Goal: Task Accomplishment & Management: Use online tool/utility

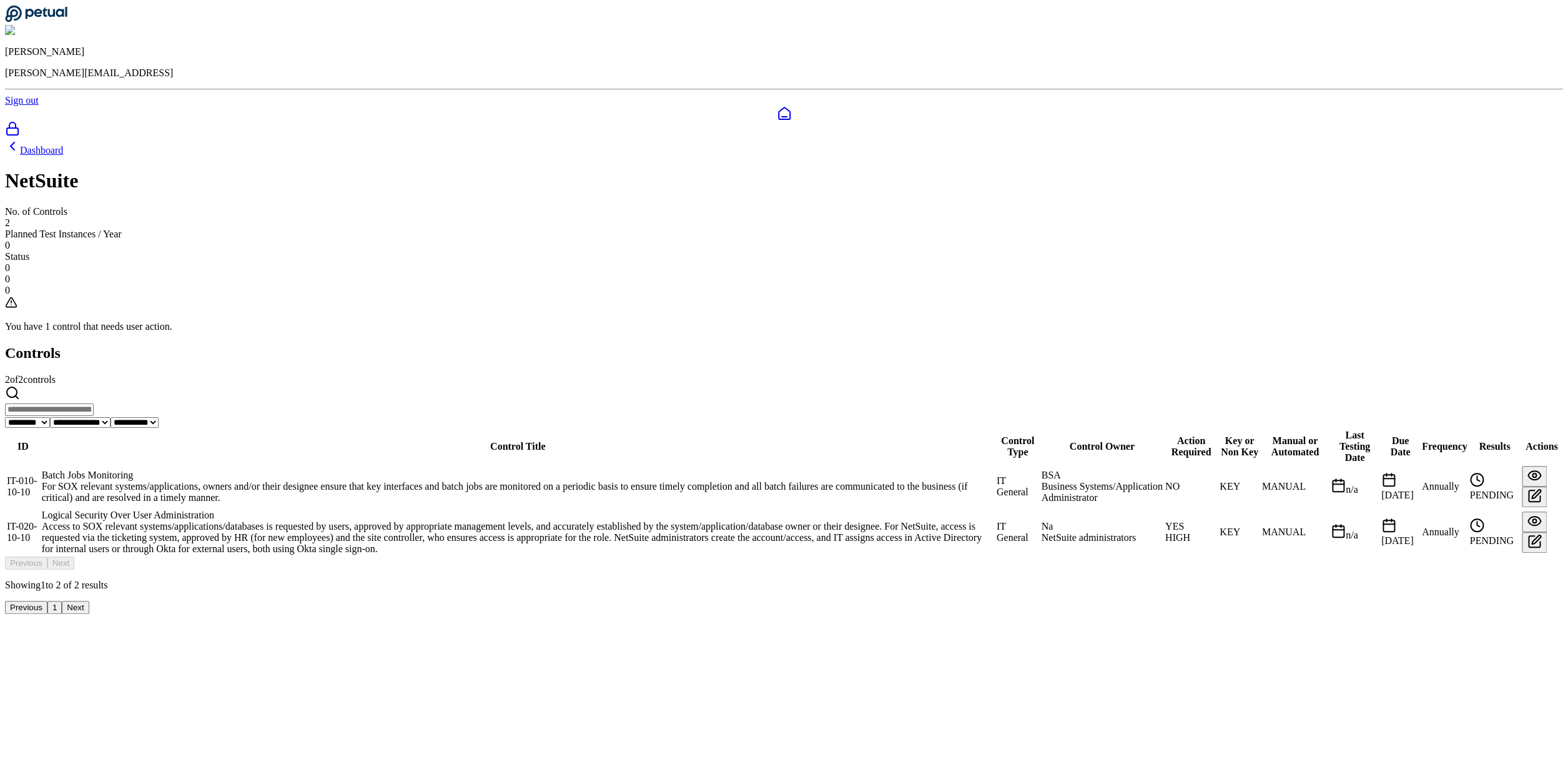
click at [558, 510] on div "Logical Security Over User Administration" at bounding box center [518, 515] width 952 height 11
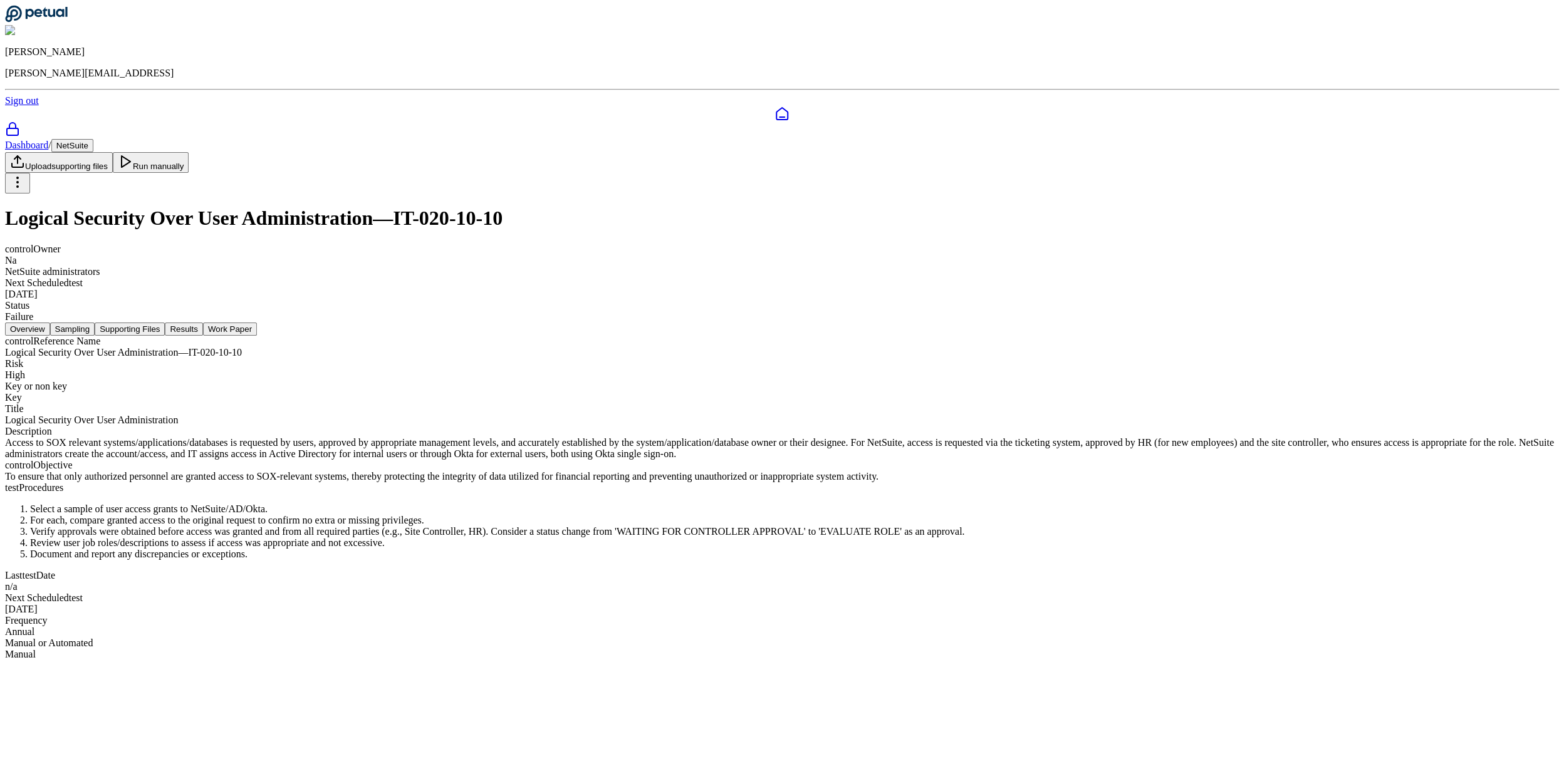
click at [95, 323] on button "Sampling" at bounding box center [72, 329] width 45 height 13
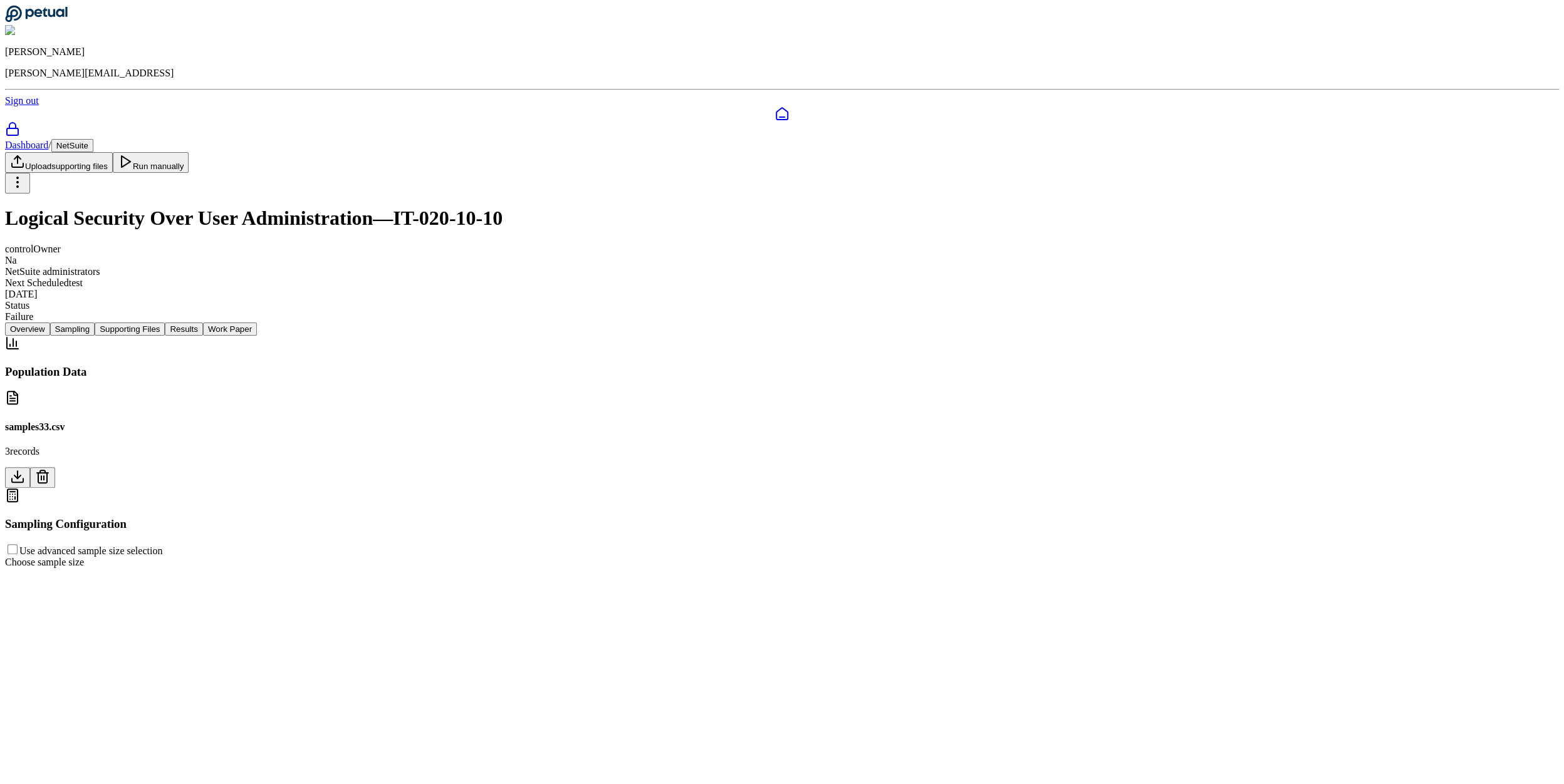
click at [165, 323] on button "Supporting Files" at bounding box center [130, 329] width 70 height 13
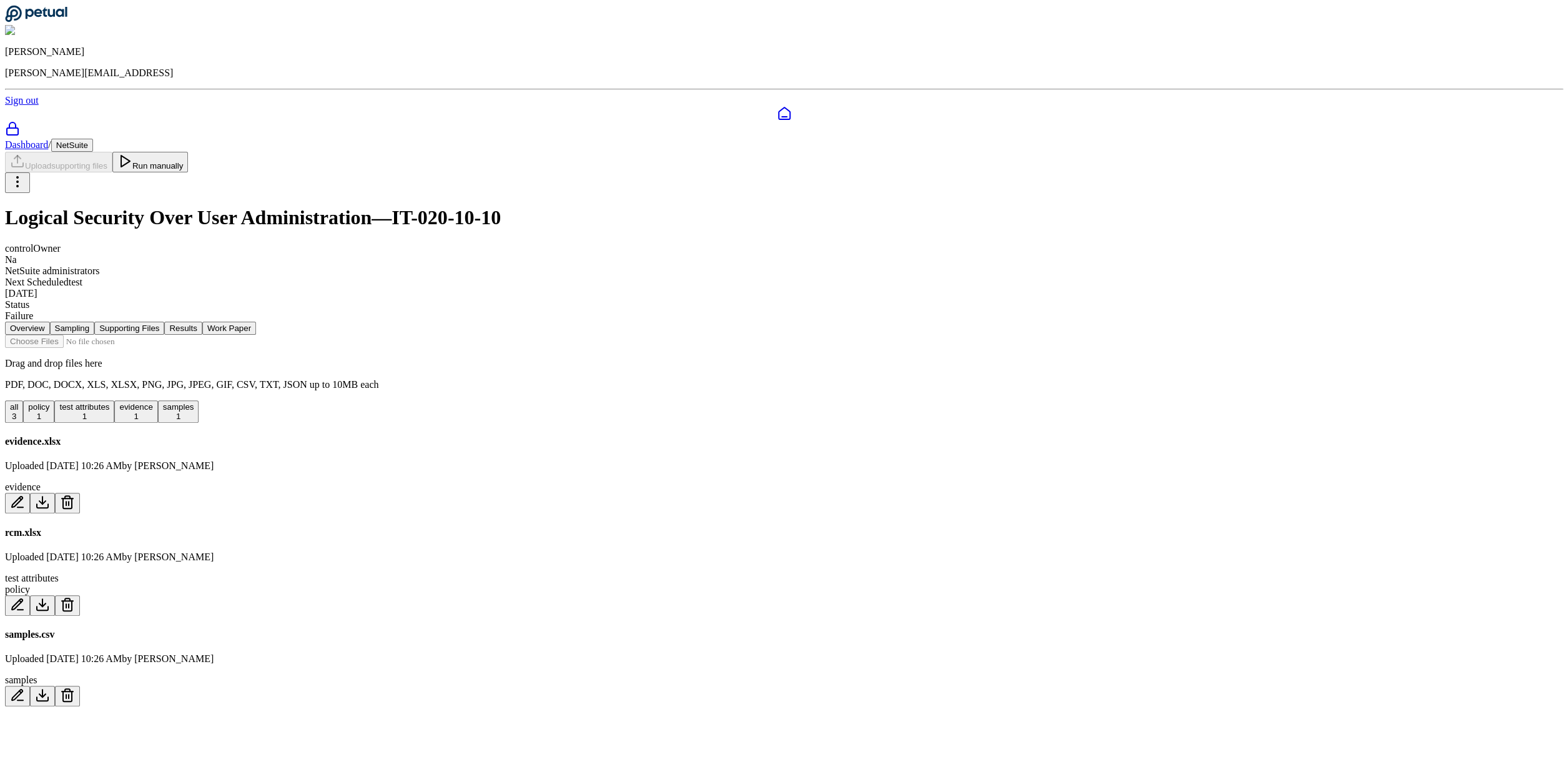
click at [31, 106] on div at bounding box center [784, 113] width 1558 height 15
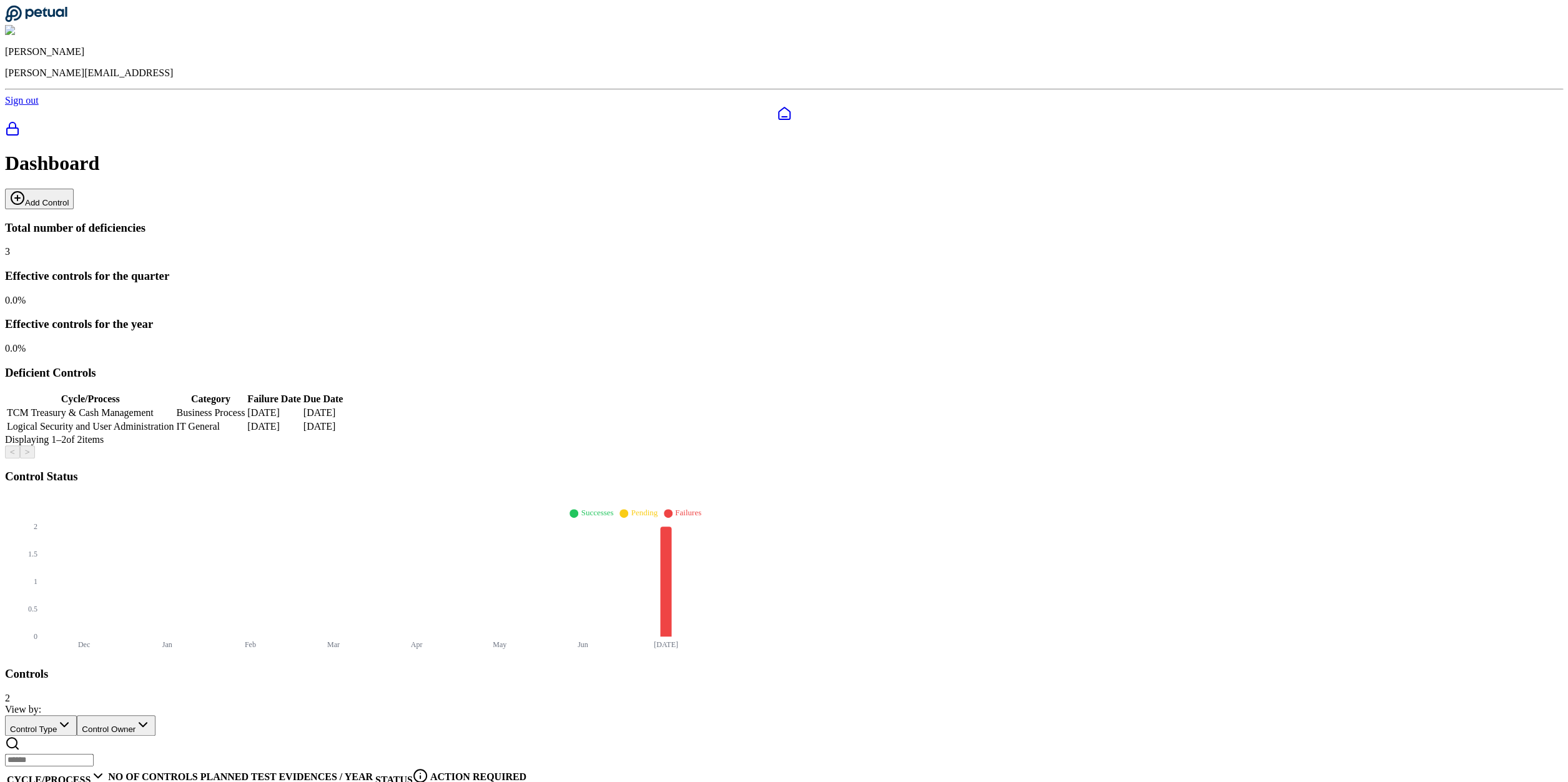
click at [74, 188] on button "Add Control" at bounding box center [39, 199] width 69 height 21
type input "**********"
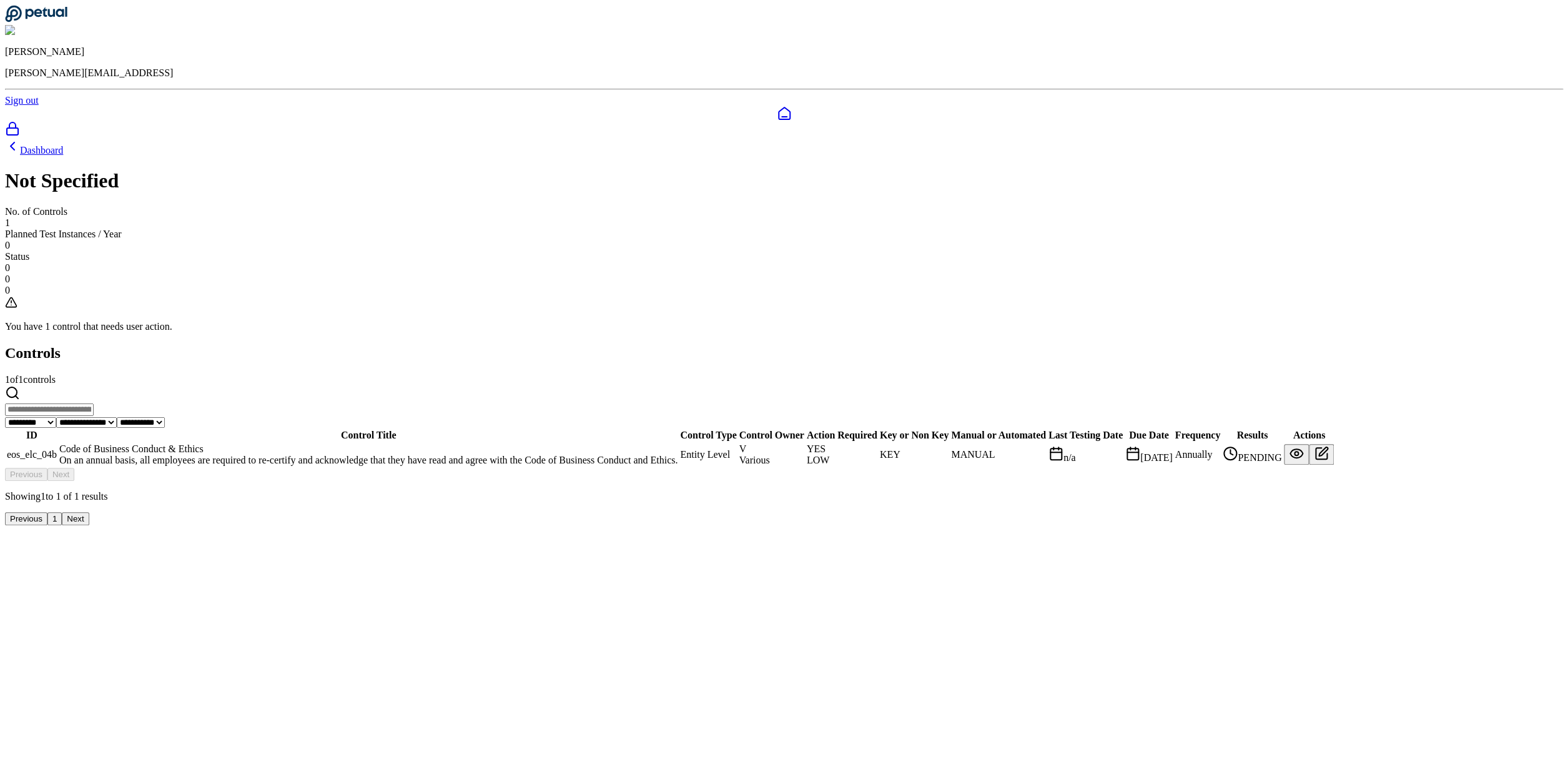
click at [566, 444] on div "Code of Business Conduct & Ethics" at bounding box center [368, 449] width 618 height 11
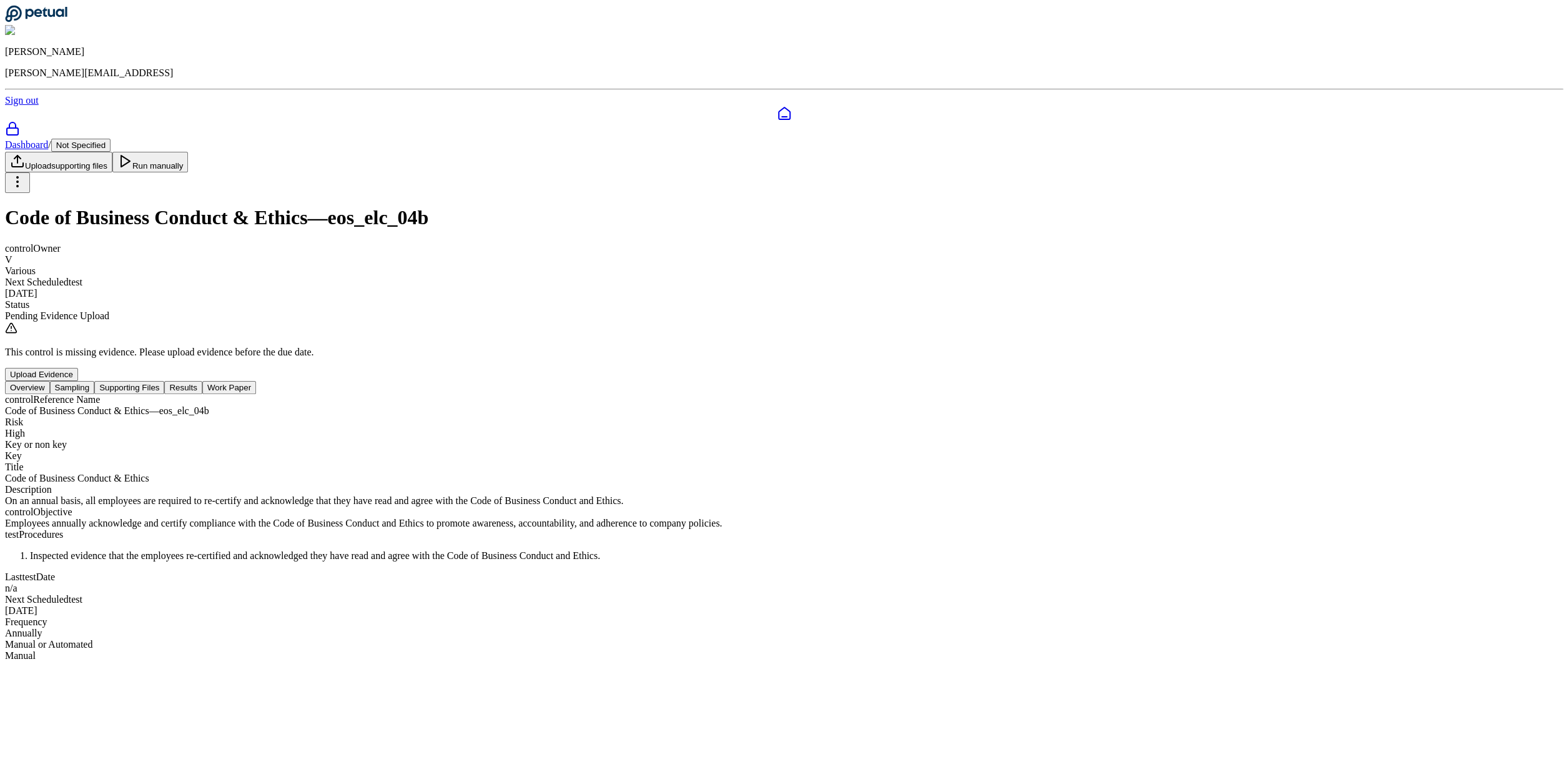
click at [164, 381] on button "Supporting Files" at bounding box center [129, 387] width 70 height 13
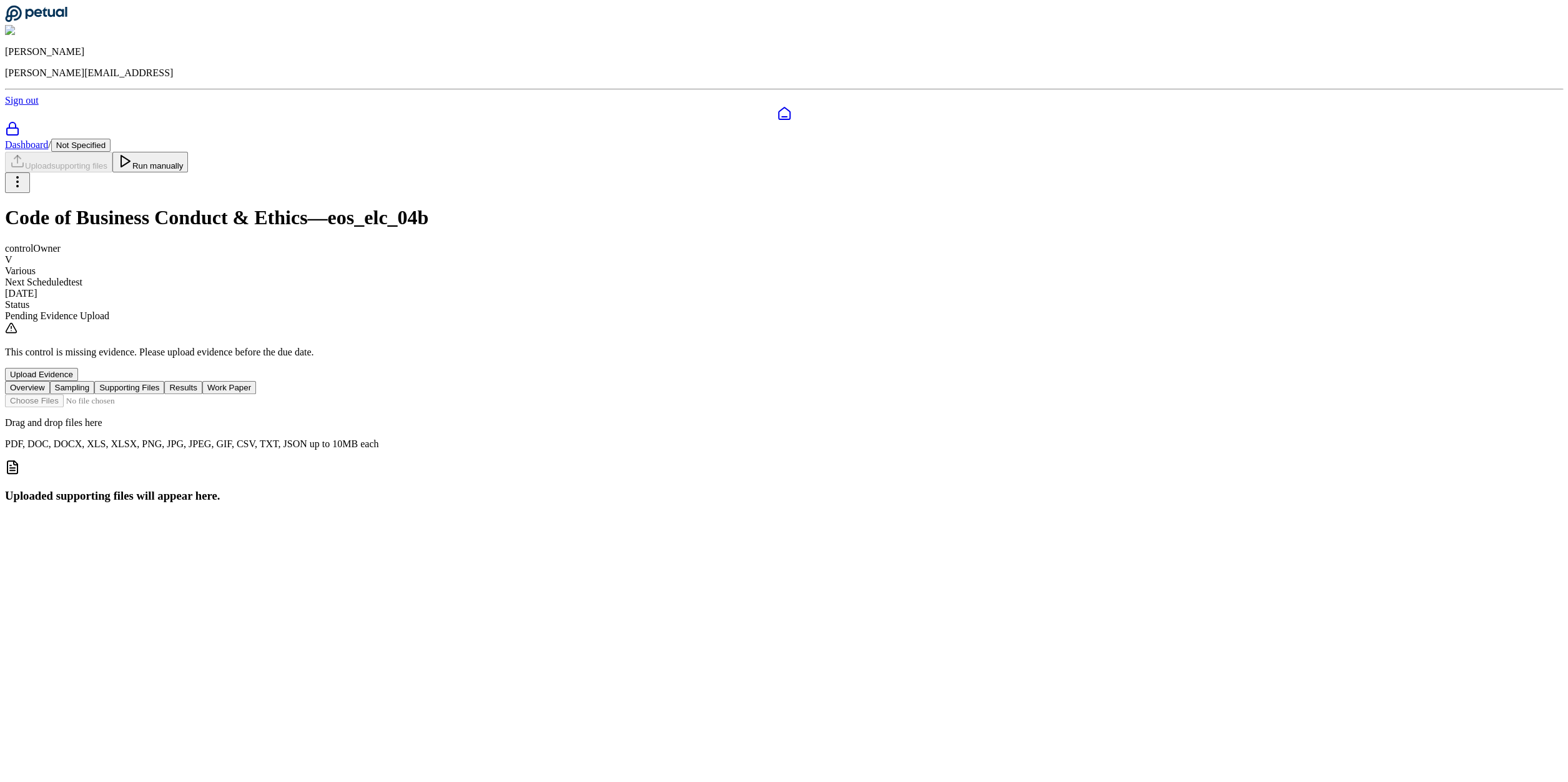
click at [146, 394] on input "file" at bounding box center [76, 400] width 142 height 13
type input "**********"
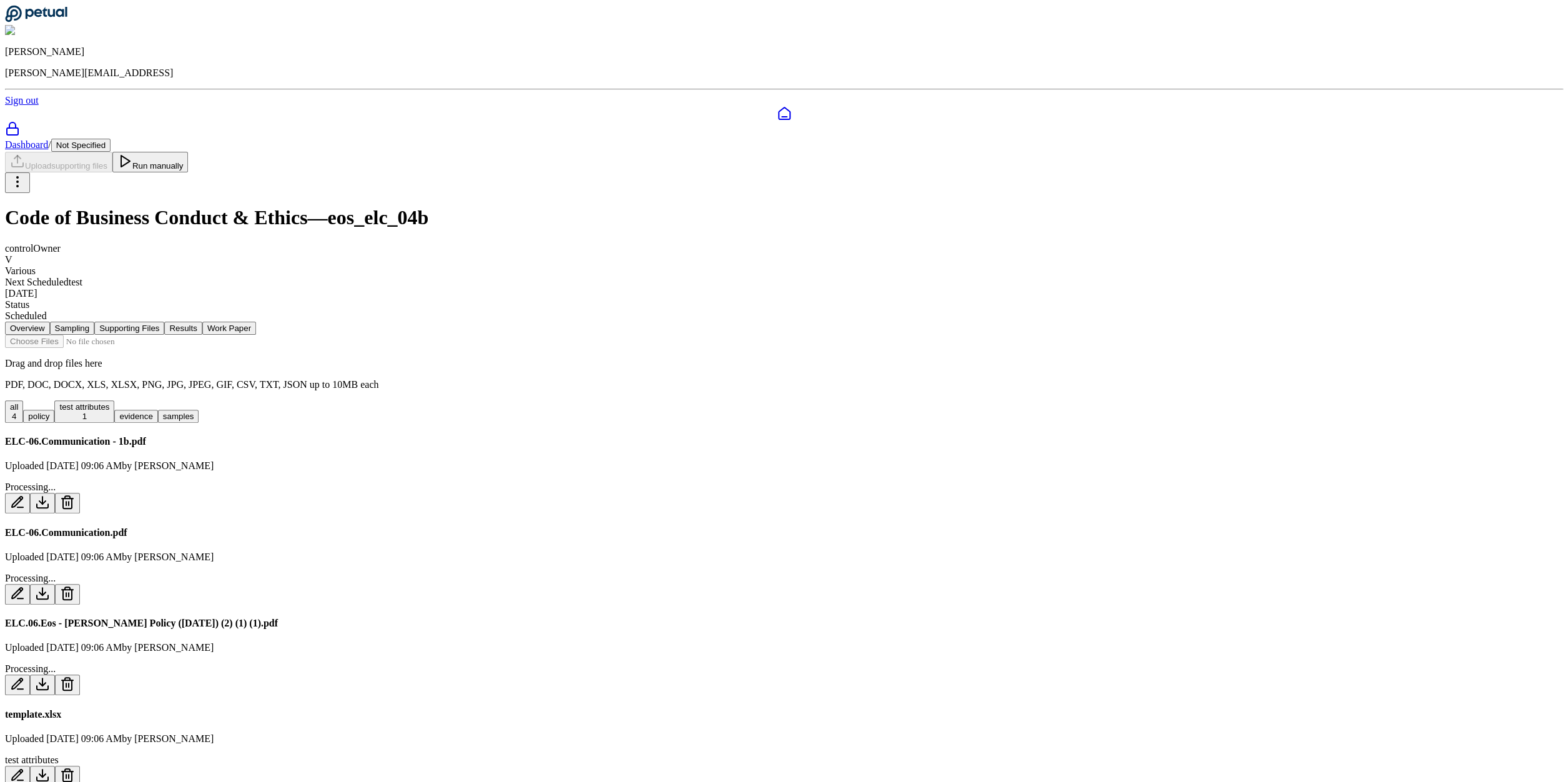
click at [114, 400] on button "test attributes 1" at bounding box center [84, 411] width 60 height 23
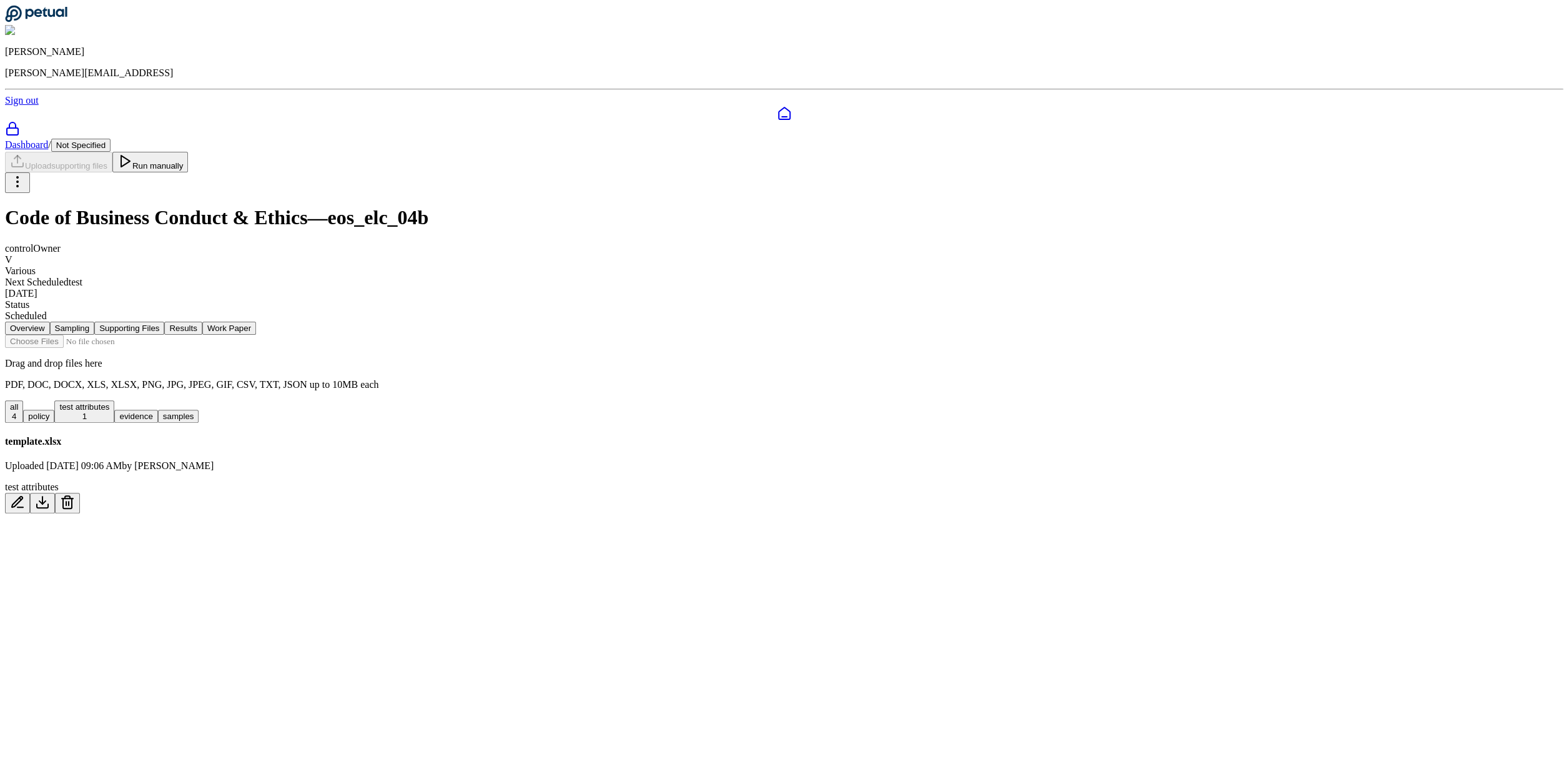
click at [23, 400] on button "all 4" at bounding box center [14, 411] width 18 height 23
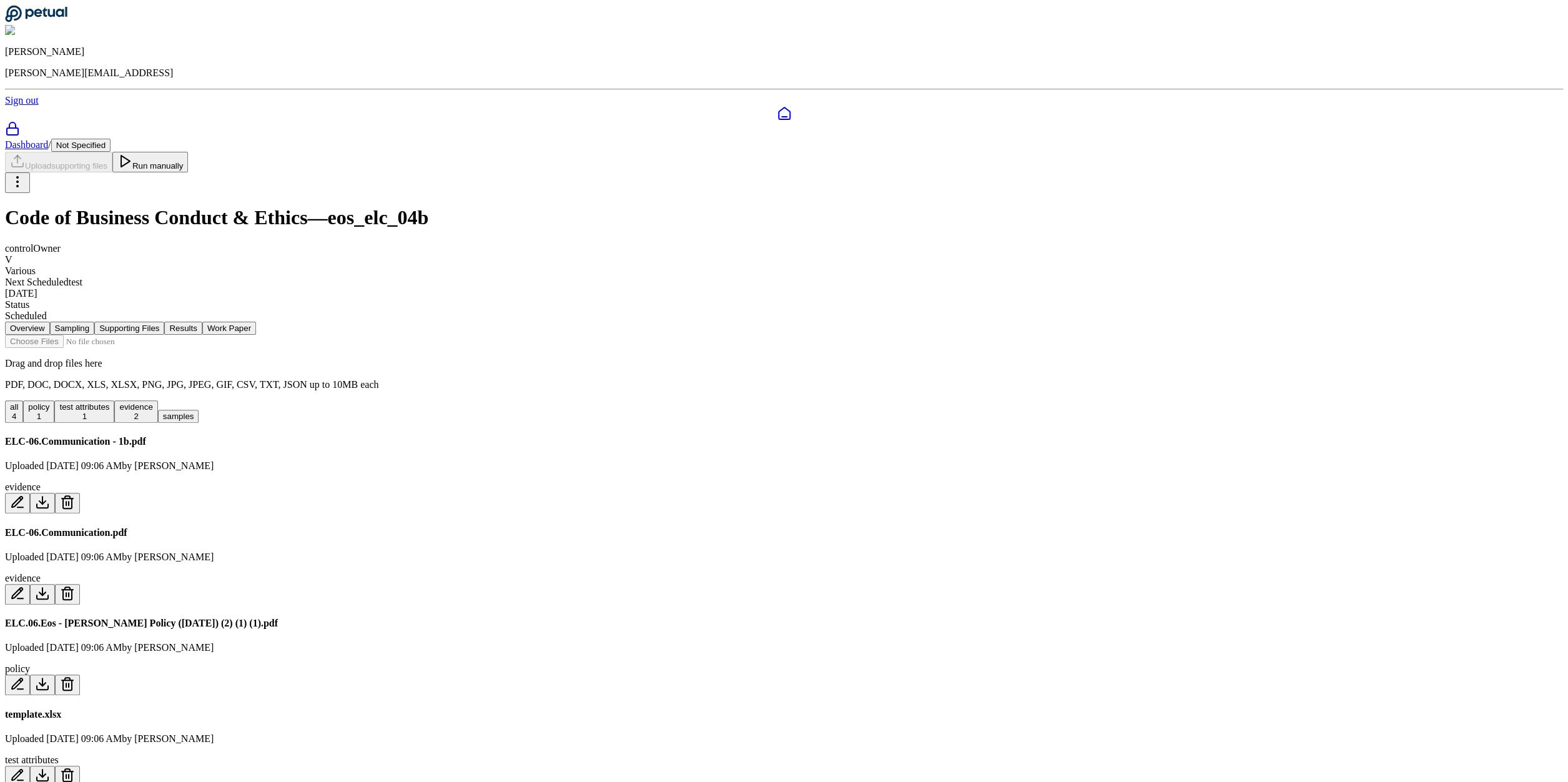
click at [188, 152] on button "Run manually" at bounding box center [150, 162] width 76 height 21
